Goal: Information Seeking & Learning: Learn about a topic

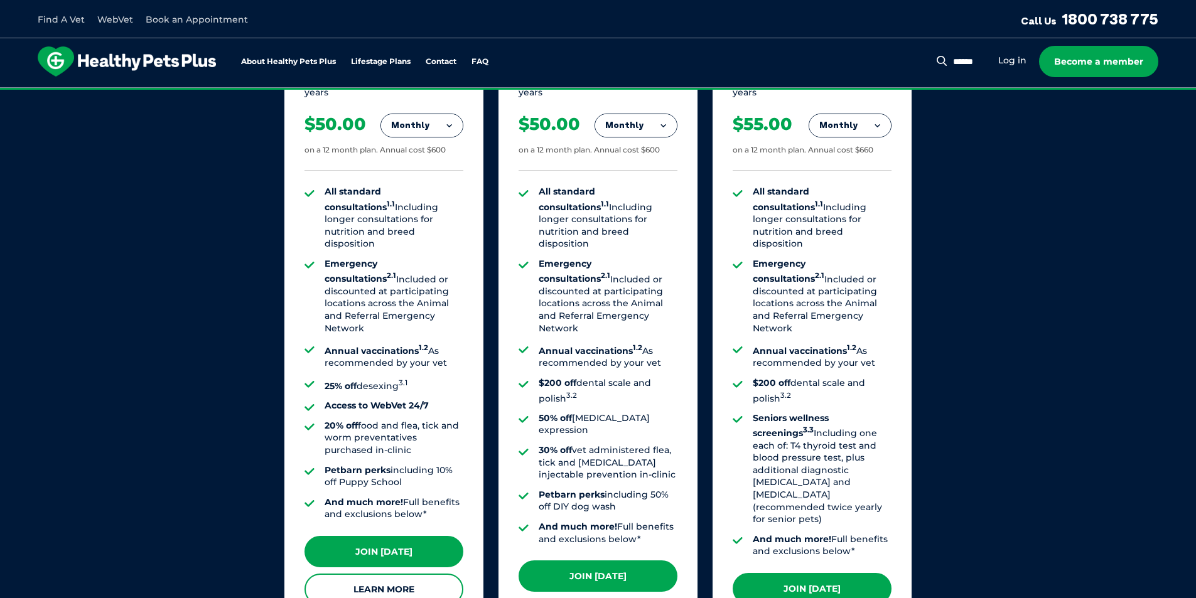
scroll to position [1005, 0]
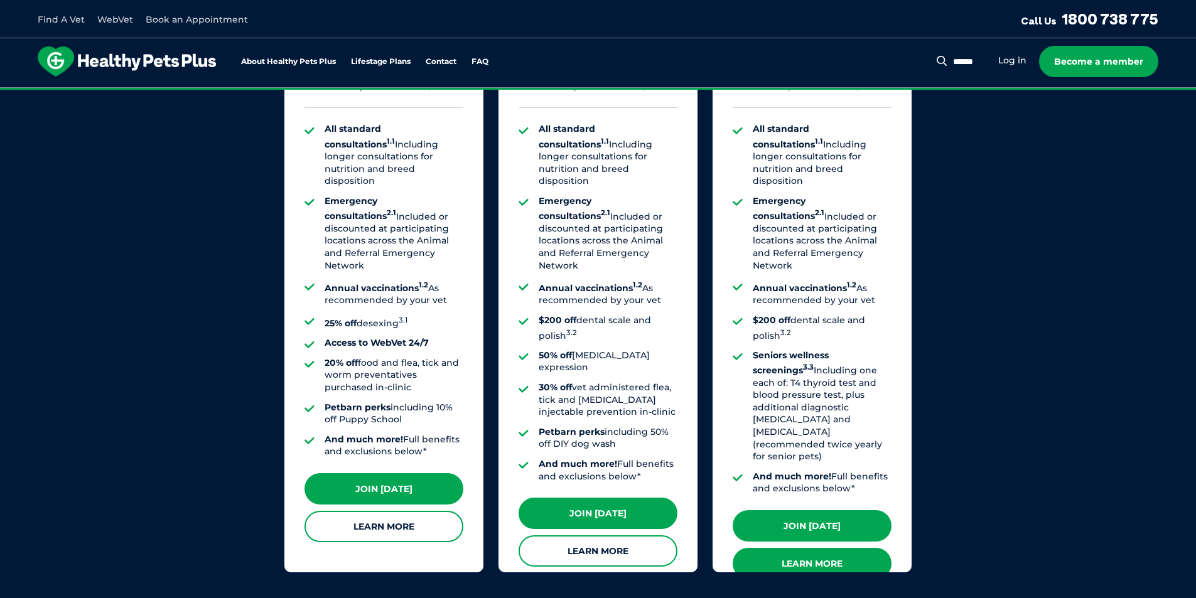
click at [844, 548] on link "Learn More" at bounding box center [812, 563] width 159 height 31
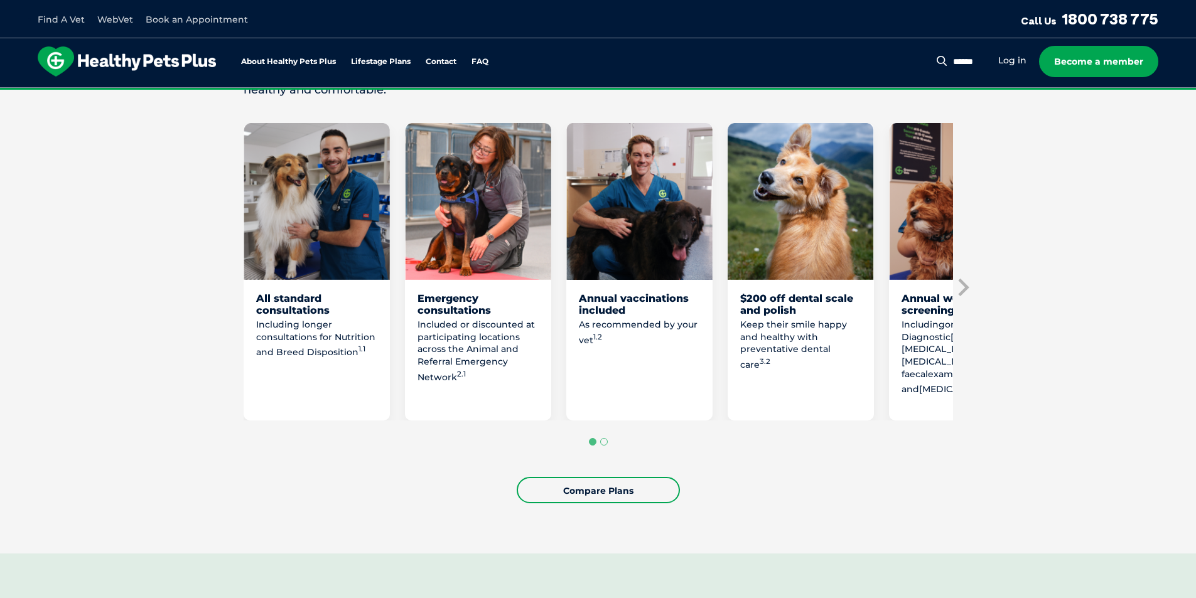
scroll to position [691, 0]
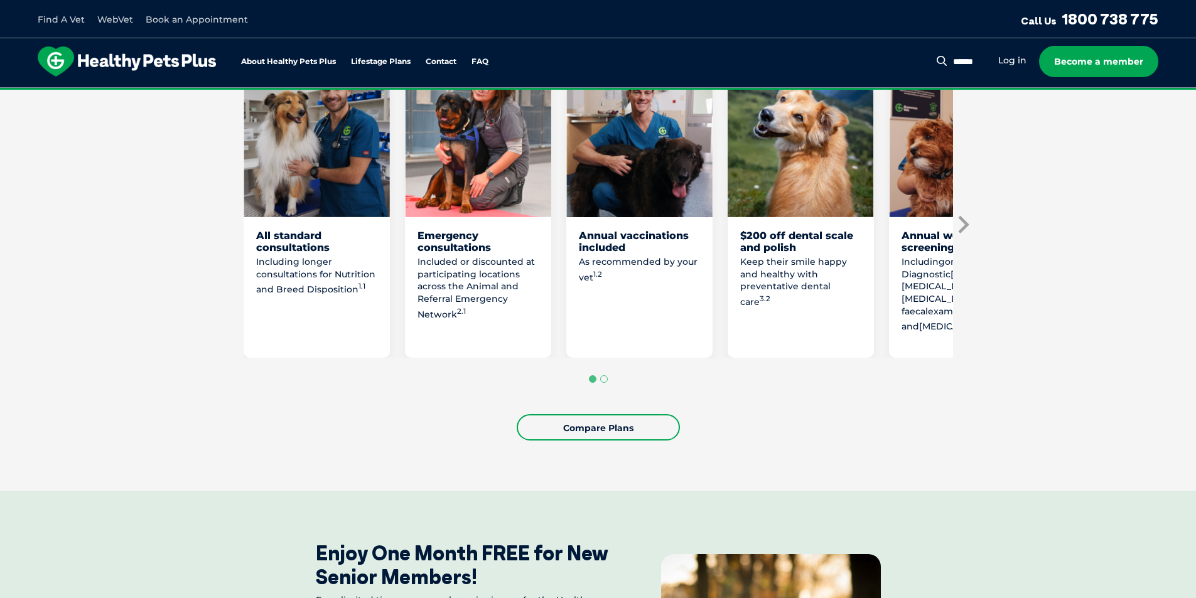
click at [961, 223] on icon "Next slide" at bounding box center [962, 224] width 19 height 19
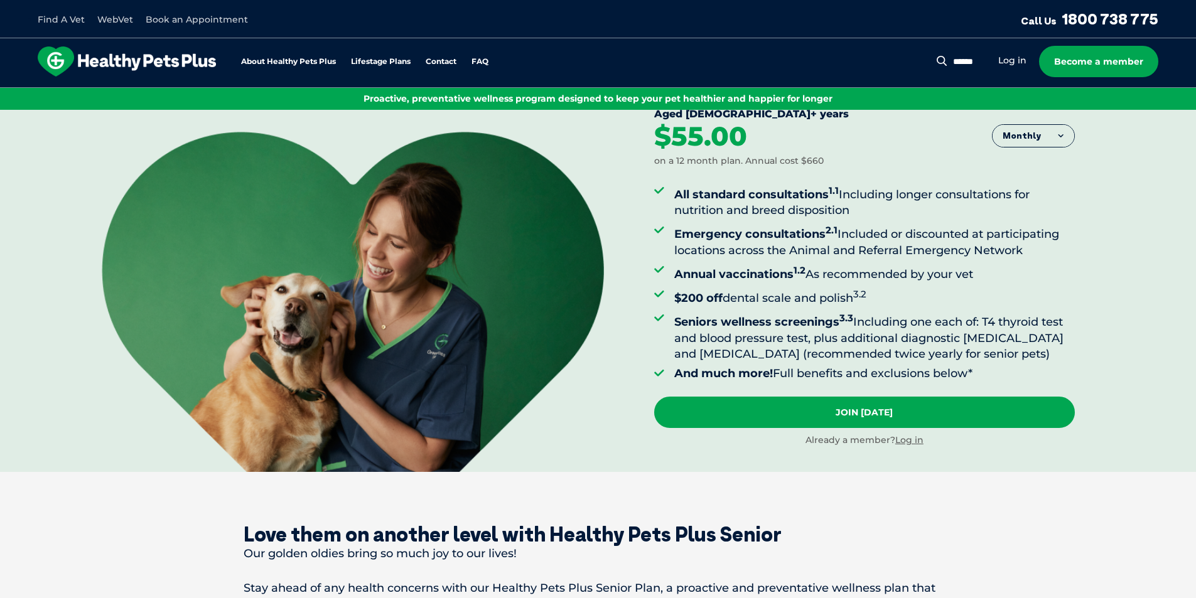
scroll to position [126, 0]
